Goal: Task Accomplishment & Management: Use online tool/utility

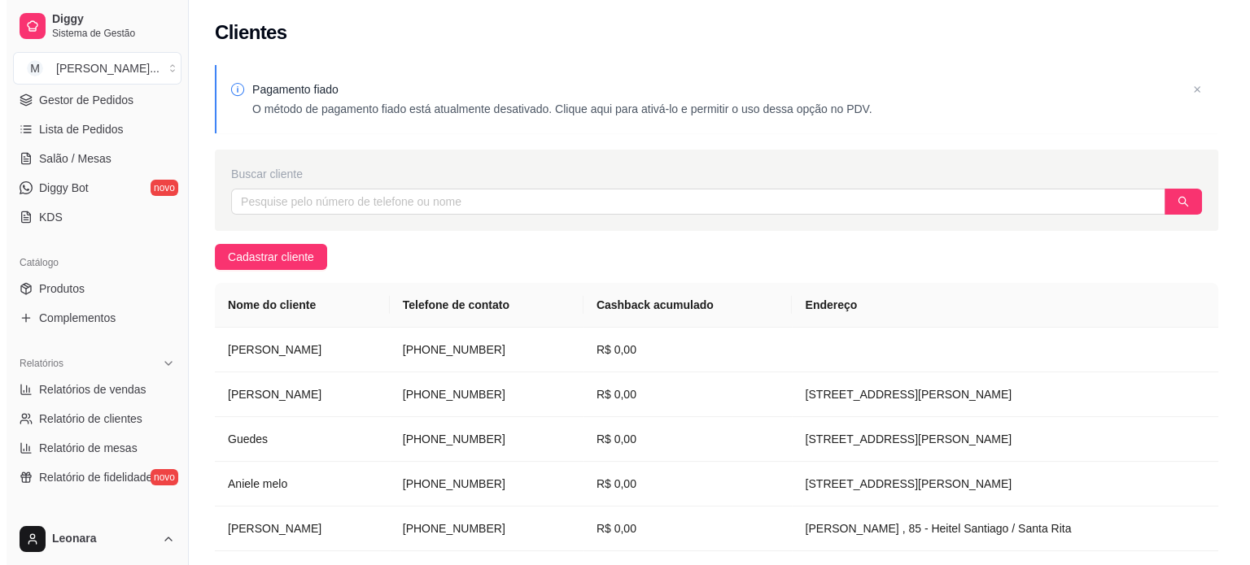
scroll to position [325, 0]
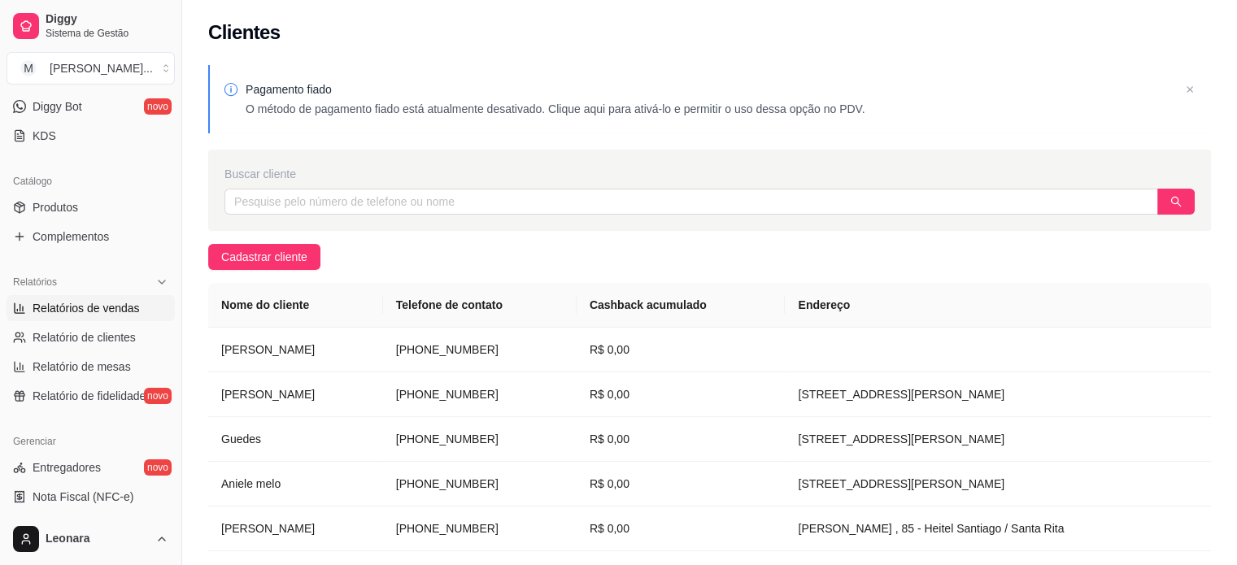
click at [109, 312] on span "Relatórios de vendas" at bounding box center [86, 308] width 107 height 16
select select "ALL"
select select "0"
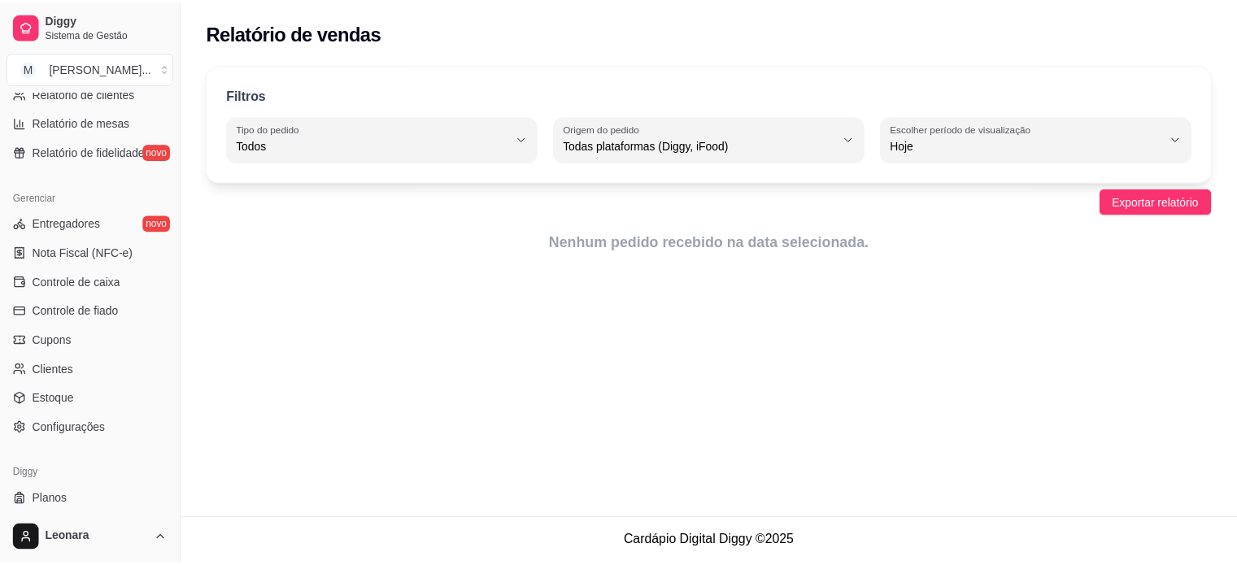
scroll to position [604, 0]
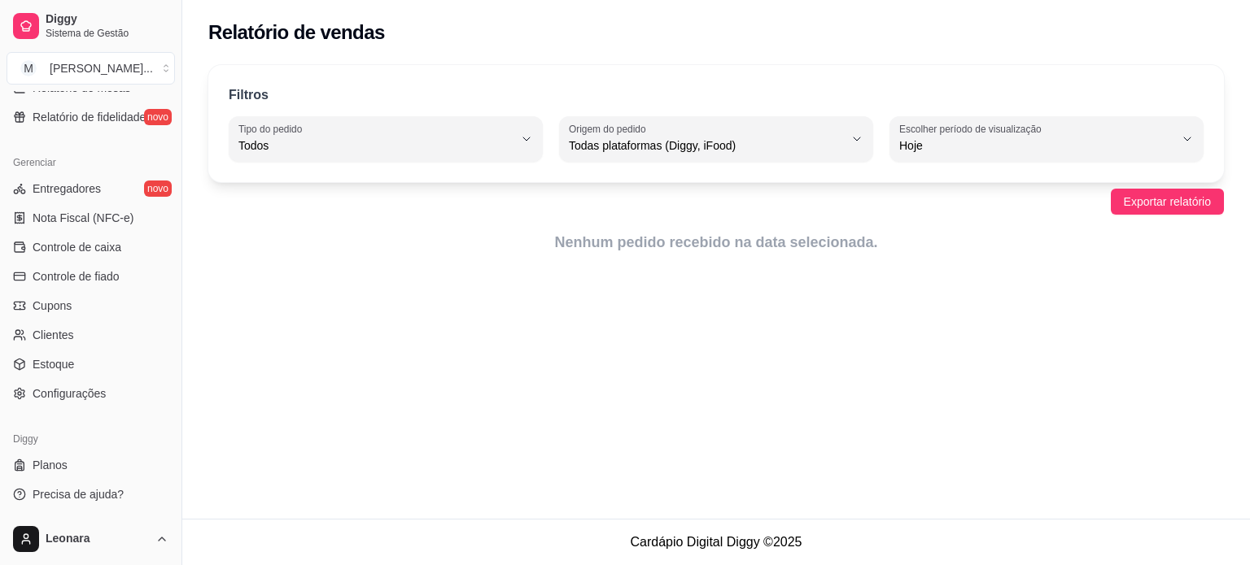
click at [101, 261] on ul "Entregadores novo Nota Fiscal (NFC-e) Controle de caixa Controle de fiado Cupon…" at bounding box center [91, 291] width 168 height 231
click at [99, 249] on span "Controle de caixa" at bounding box center [77, 247] width 89 height 16
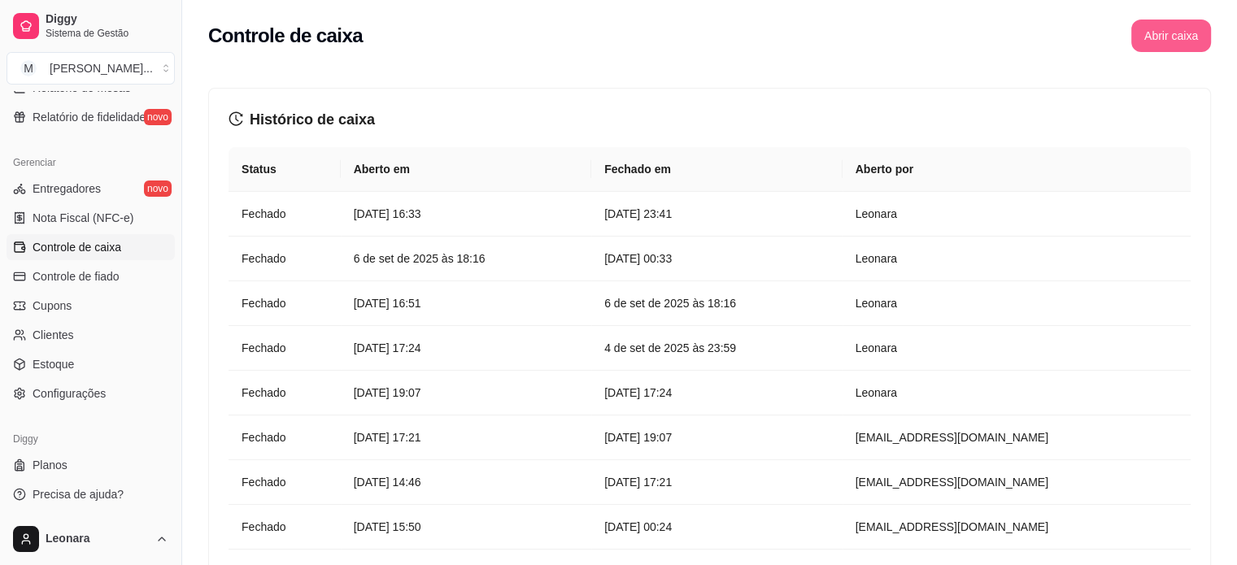
click at [1175, 45] on button "Abrir caixa" at bounding box center [1172, 36] width 80 height 33
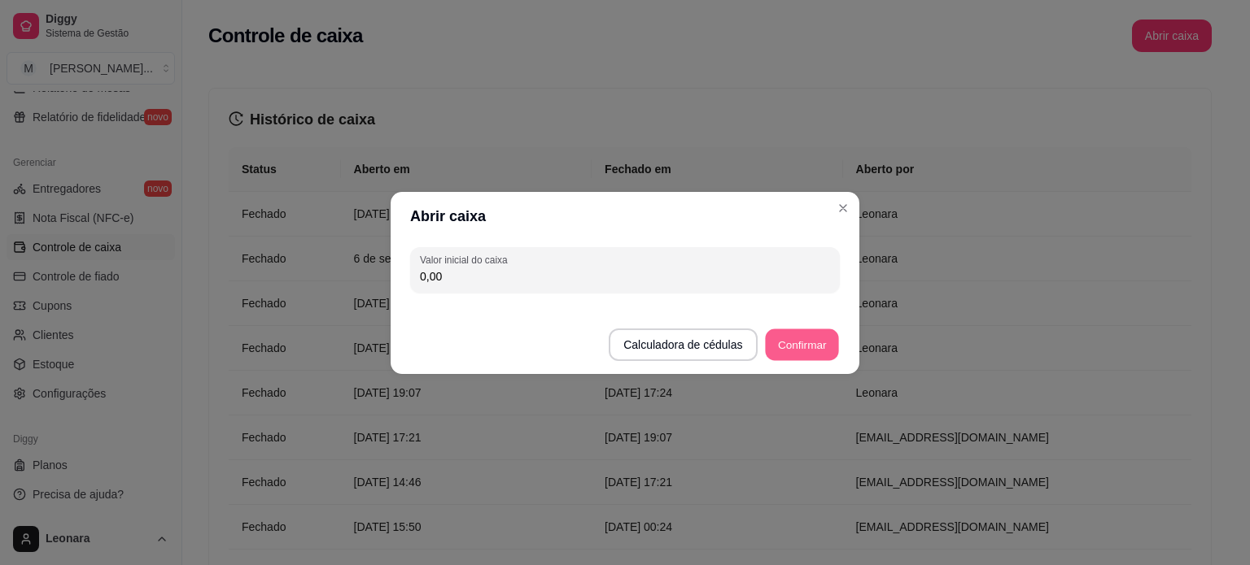
click at [800, 350] on button "Confirmar" at bounding box center [802, 345] width 74 height 32
